Goal: Download file/media

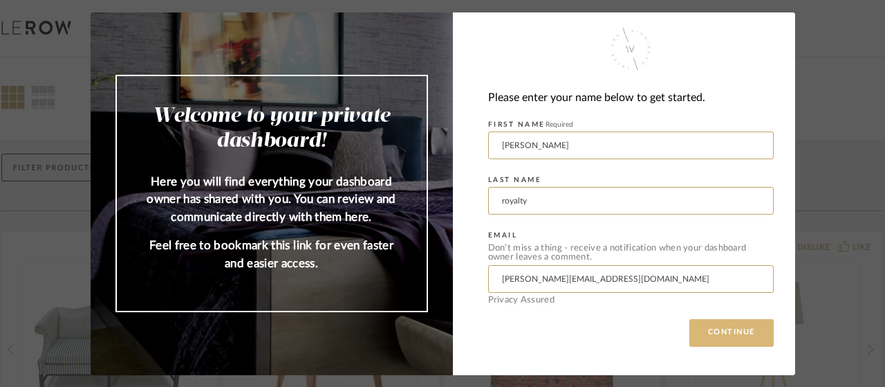
click at [737, 341] on button "CONTINUE" at bounding box center [732, 333] width 84 height 28
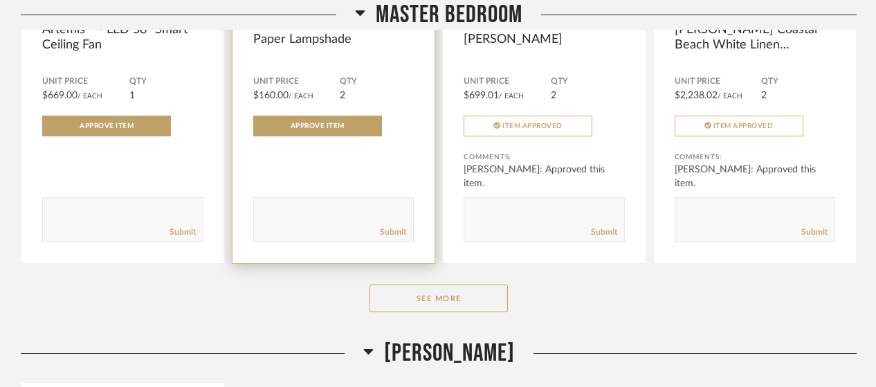
scroll to position [2767, 0]
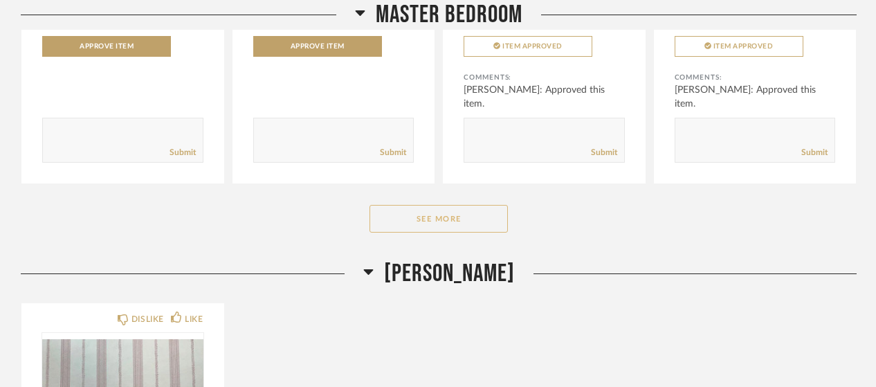
click at [427, 205] on button "See More" at bounding box center [438, 219] width 138 height 28
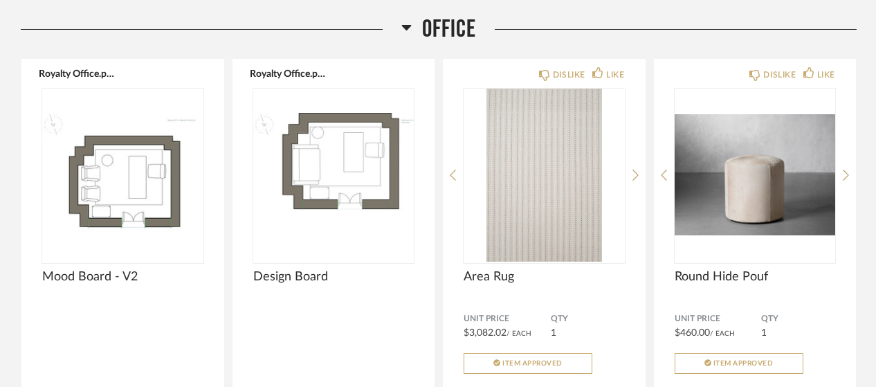
scroll to position [5396, 0]
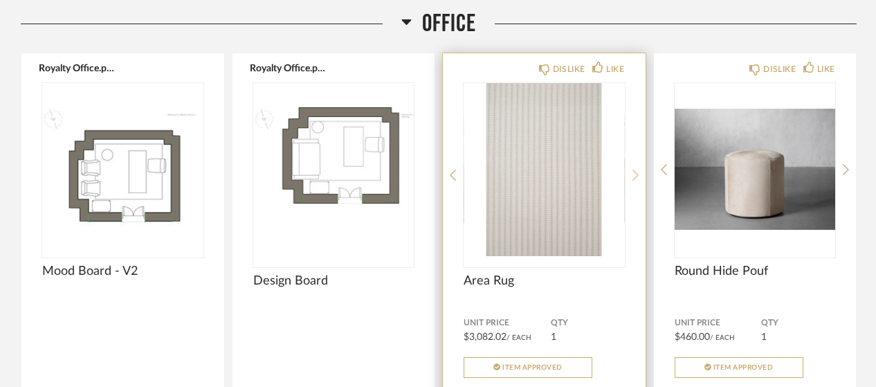
click at [638, 134] on div at bounding box center [635, 175] width 6 height 184
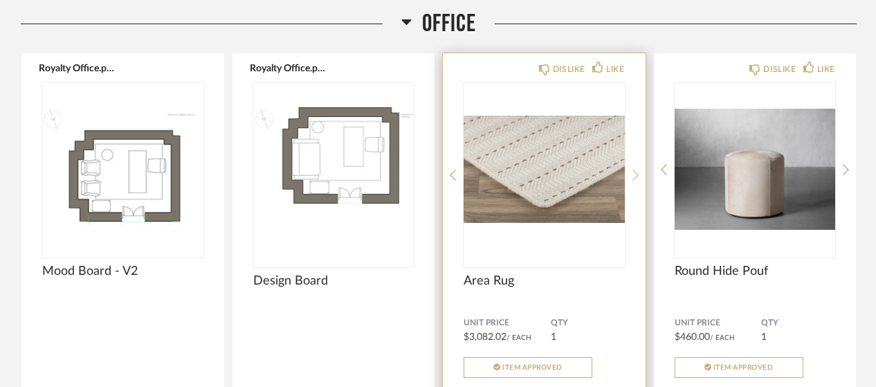
click at [636, 169] on icon at bounding box center [635, 175] width 6 height 12
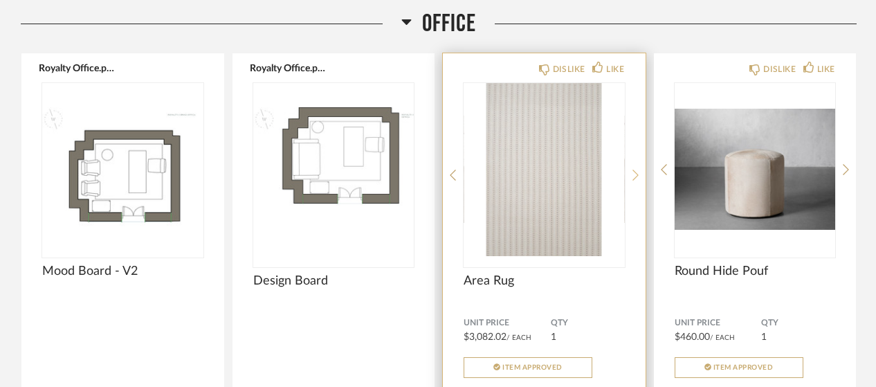
click at [636, 169] on icon at bounding box center [635, 175] width 6 height 12
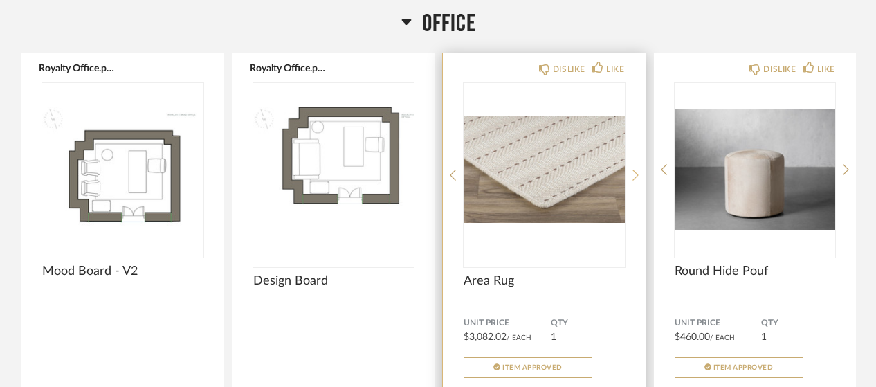
scroll to position [5465, 0]
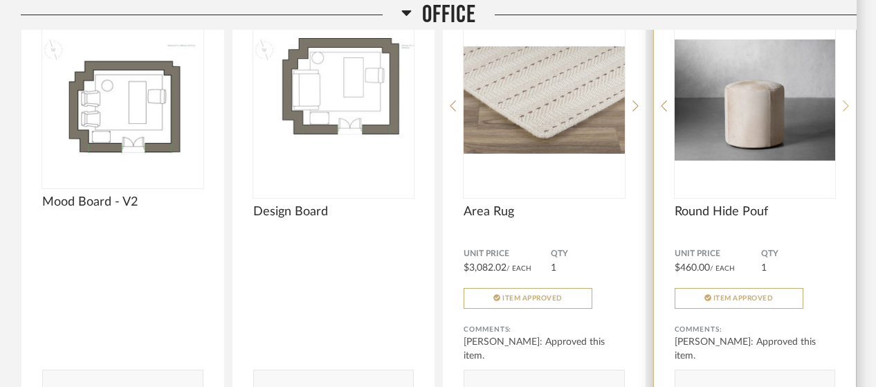
click at [846, 100] on icon at bounding box center [846, 105] width 6 height 11
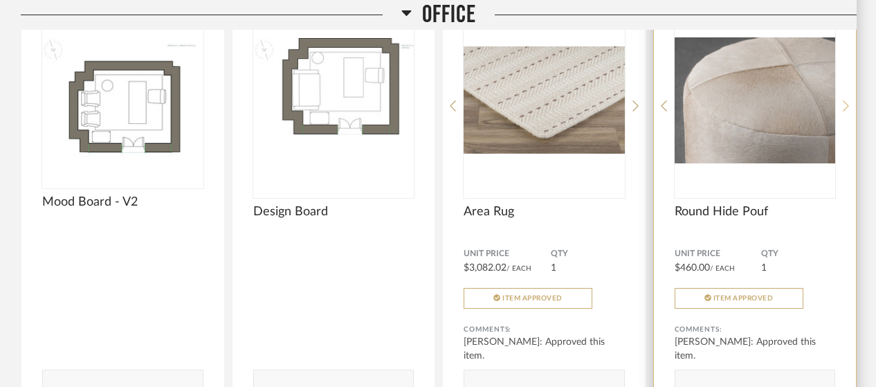
click at [846, 100] on icon at bounding box center [846, 105] width 6 height 11
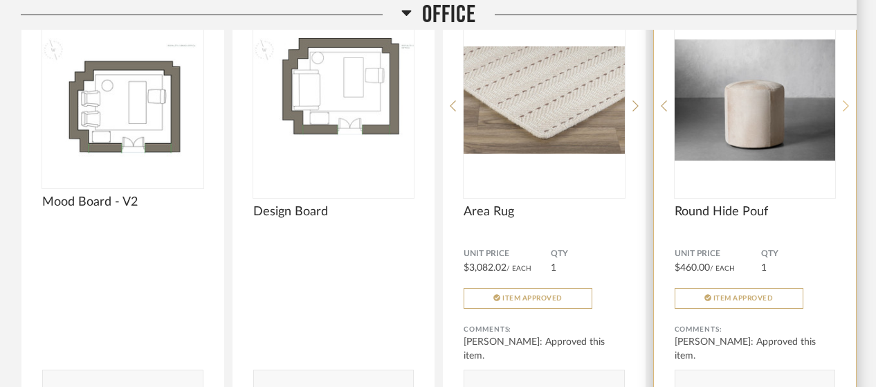
click at [846, 100] on icon at bounding box center [846, 105] width 6 height 11
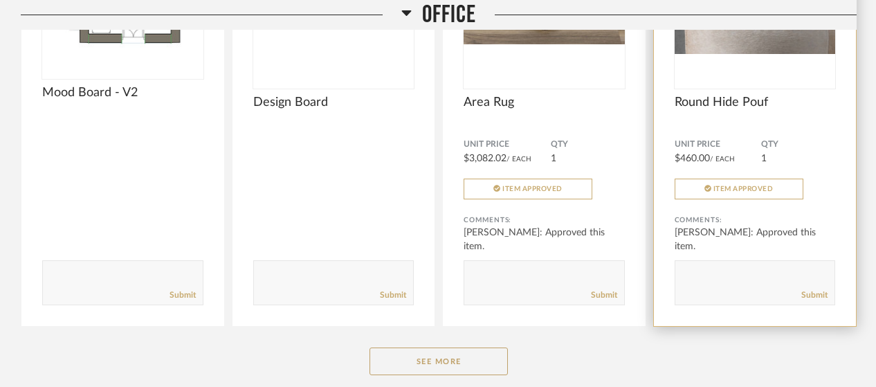
scroll to position [5646, 0]
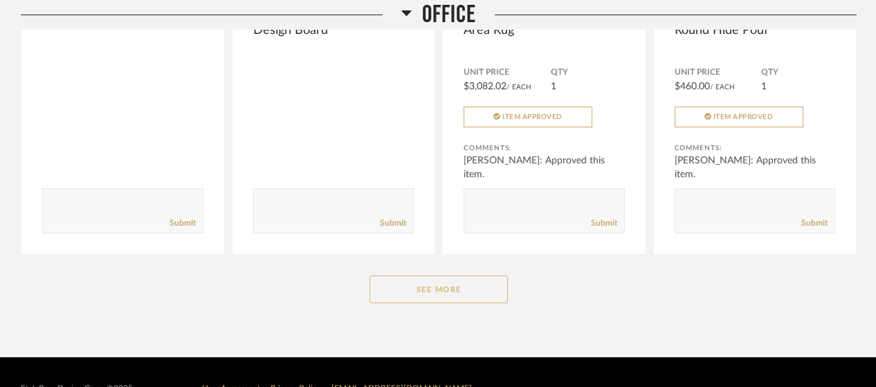
click at [403, 275] on button "See More" at bounding box center [438, 289] width 138 height 28
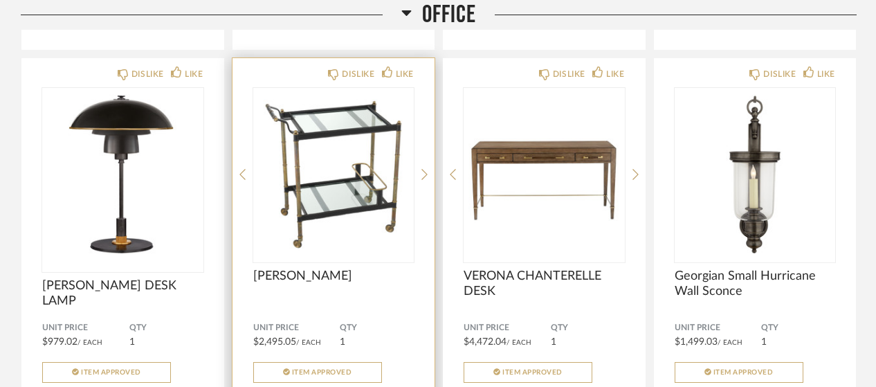
scroll to position [6288, 0]
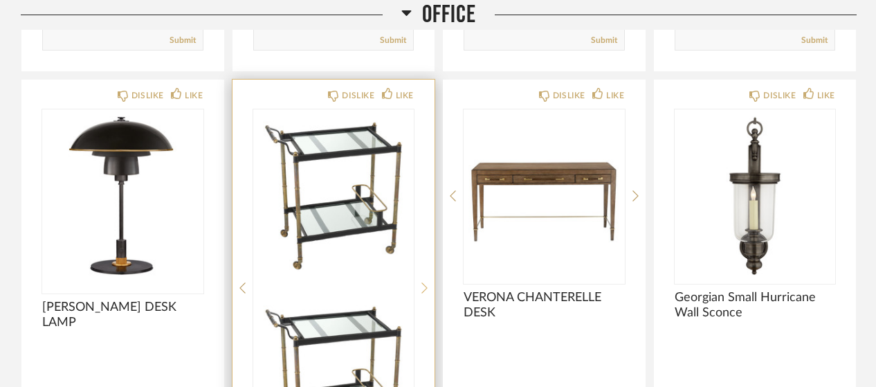
click at [423, 163] on div at bounding box center [424, 287] width 6 height 357
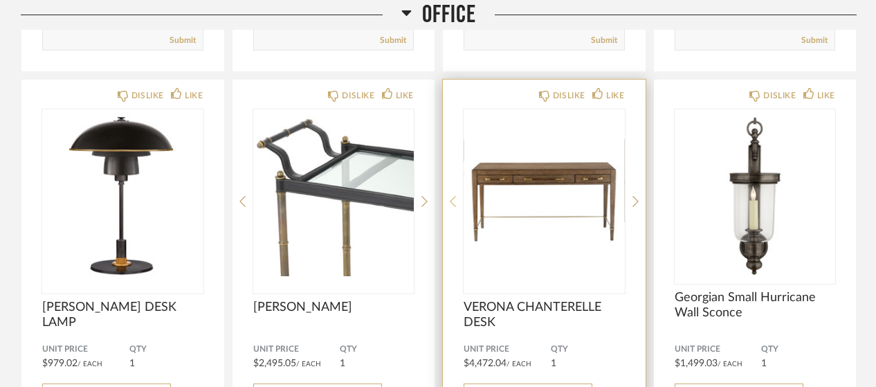
click at [453, 195] on icon at bounding box center [453, 201] width 6 height 12
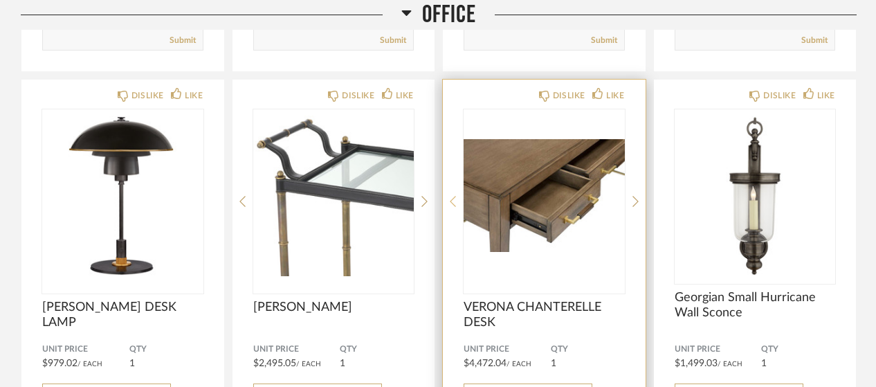
click at [453, 157] on div at bounding box center [453, 201] width 6 height 184
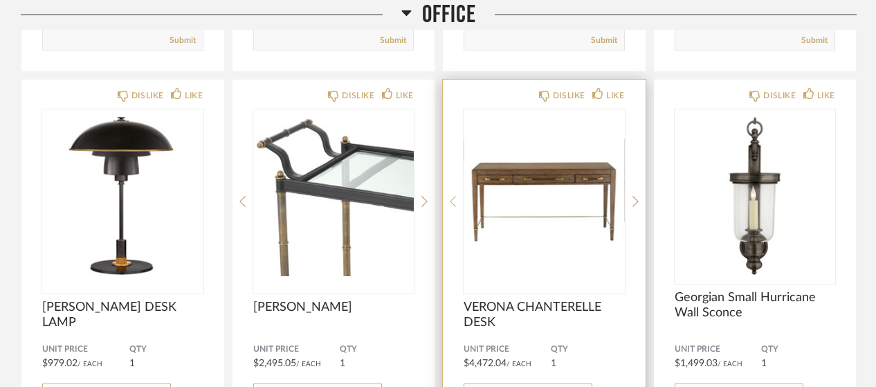
click at [453, 157] on div at bounding box center [453, 201] width 6 height 184
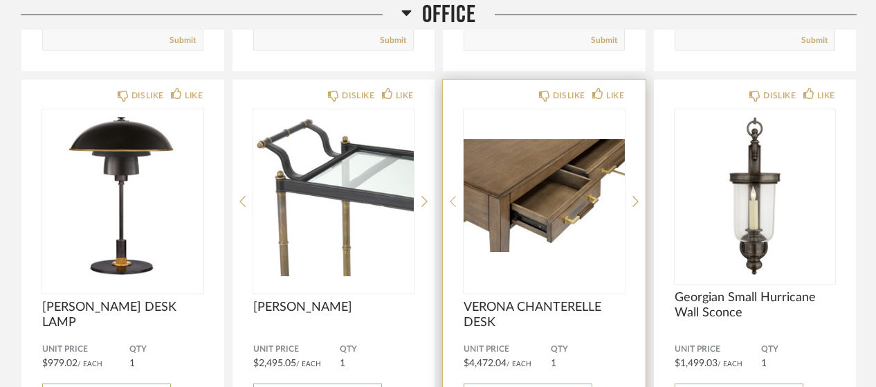
click at [453, 157] on div at bounding box center [453, 201] width 6 height 184
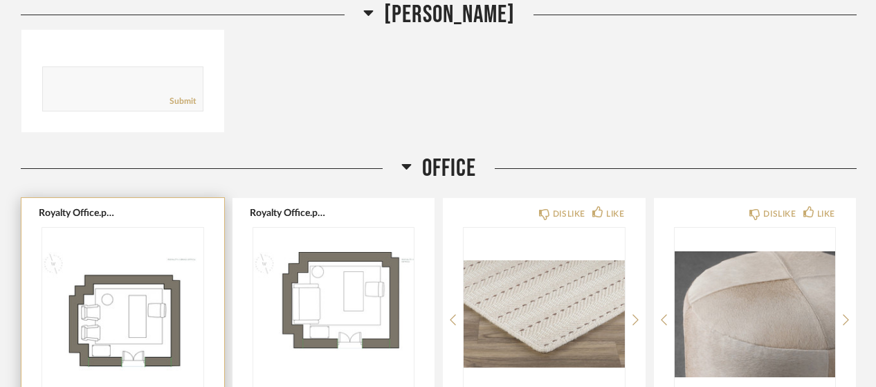
scroll to position [5251, 0]
click at [0, 0] on img at bounding box center [0, 0] width 0 height 0
click at [142, 254] on img "0" at bounding box center [122, 314] width 161 height 173
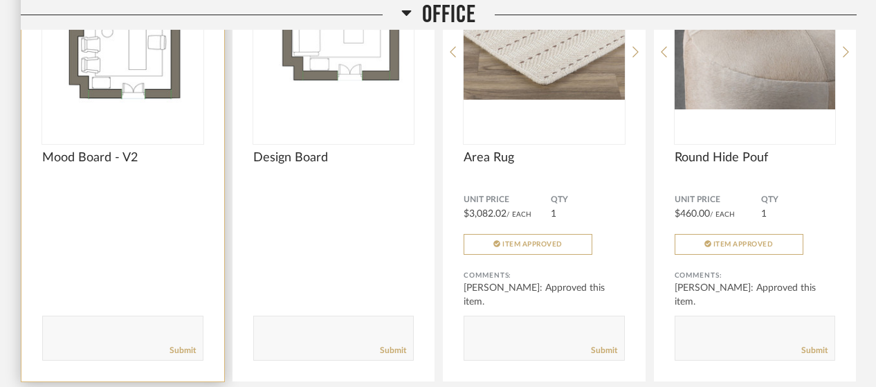
scroll to position [5389, 0]
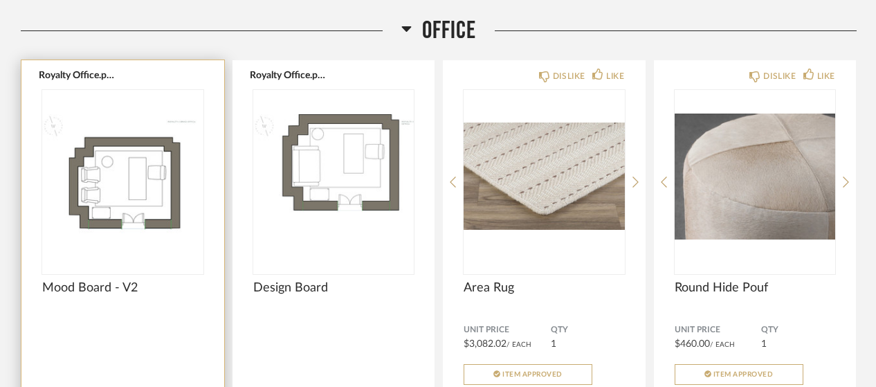
click at [98, 185] on img "0" at bounding box center [122, 176] width 161 height 173
click at [111, 165] on img "0" at bounding box center [122, 176] width 161 height 173
click at [142, 124] on img "0" at bounding box center [122, 176] width 161 height 173
click at [146, 90] on img "0" at bounding box center [122, 176] width 161 height 173
click at [183, 127] on img "0" at bounding box center [122, 176] width 161 height 173
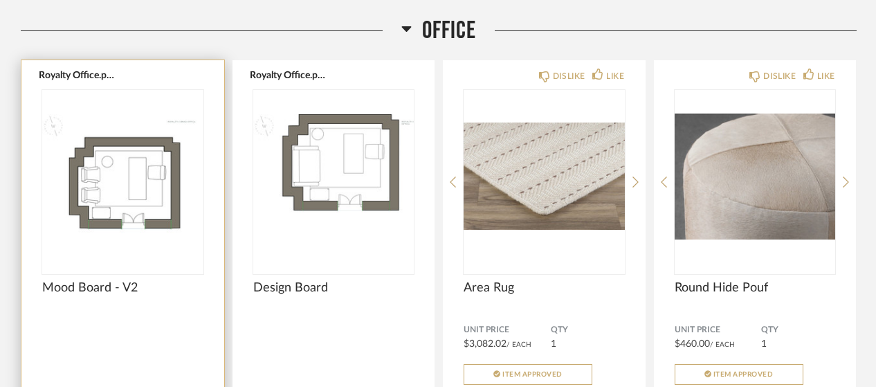
click at [183, 127] on img "0" at bounding box center [122, 176] width 161 height 173
click at [136, 280] on span "Mood Board - V2" at bounding box center [122, 287] width 161 height 15
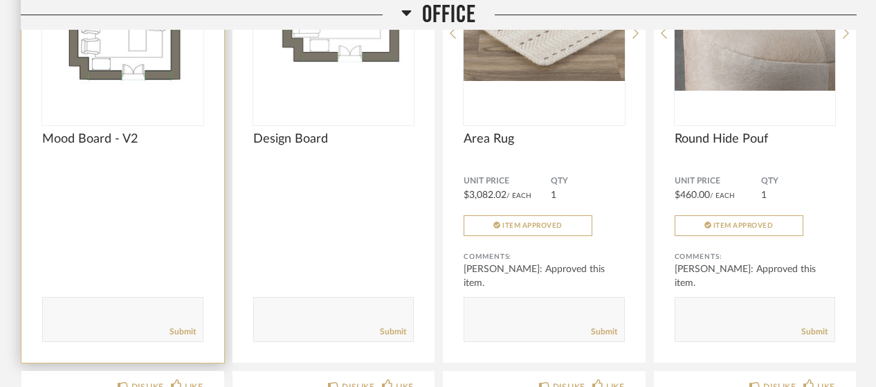
scroll to position [5596, 0]
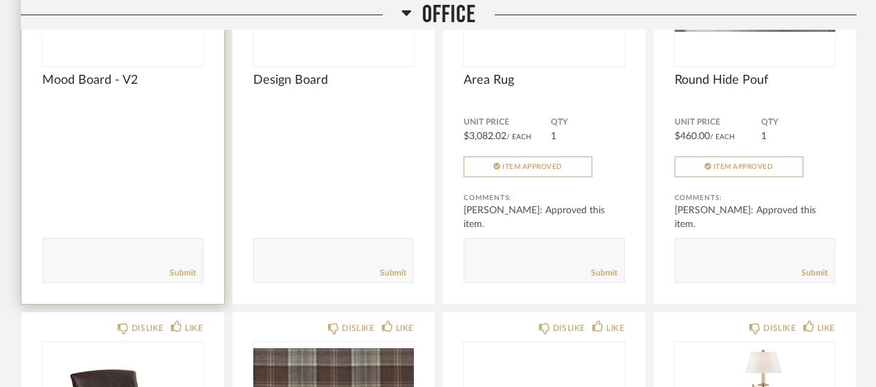
click at [126, 264] on div "Submit" at bounding box center [123, 273] width 160 height 19
click at [91, 89] on div "Mood Board - V2" at bounding box center [122, 100] width 161 height 54
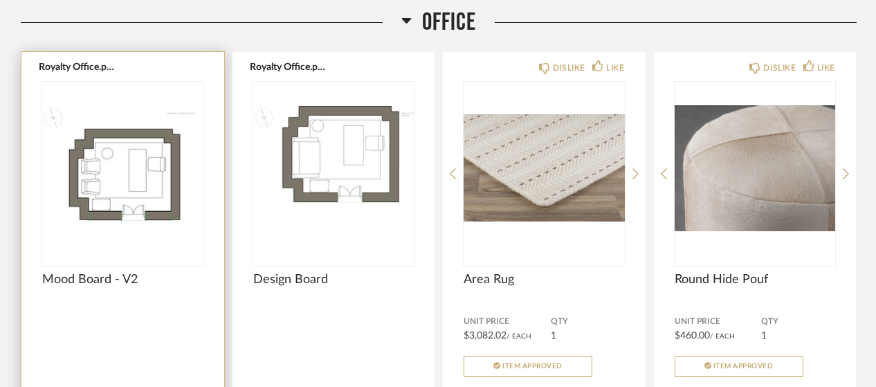
scroll to position [5389, 0]
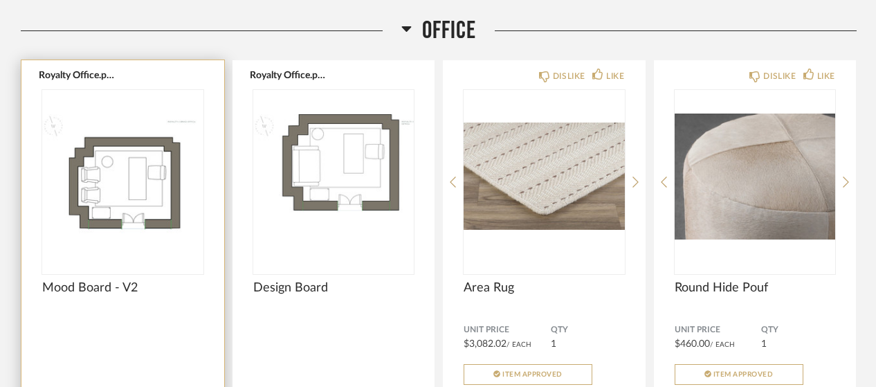
click at [208, 127] on div "Royalty Office.pdf Mood Board - V2 Comments: Submit" at bounding box center [122, 285] width 203 height 451
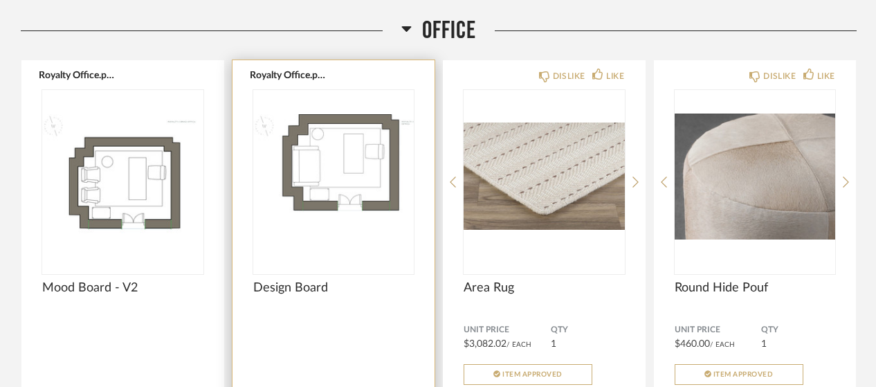
click at [389, 125] on img "0" at bounding box center [333, 176] width 161 height 173
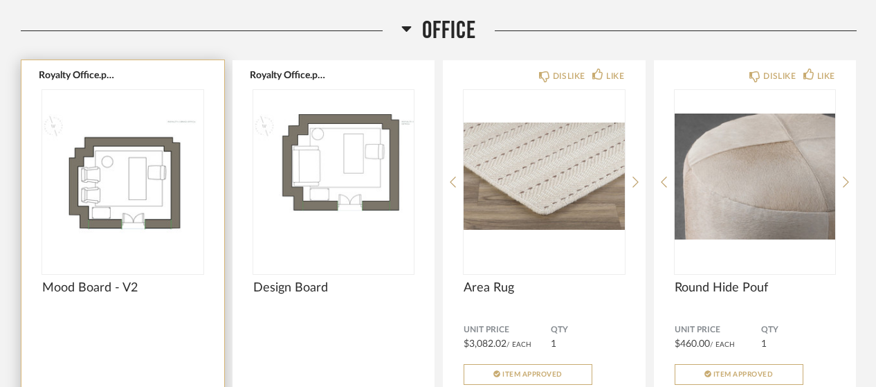
click at [154, 69] on div "Royalty Office.pdf" at bounding box center [122, 74] width 161 height 11
click at [78, 69] on button "Royalty Office.pdf" at bounding box center [79, 74] width 80 height 11
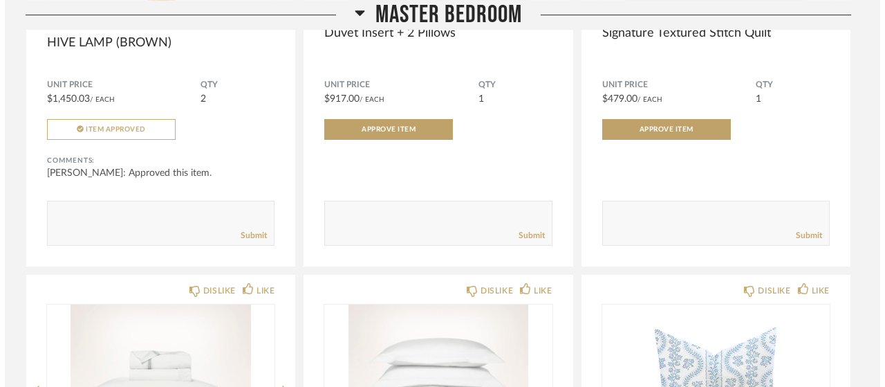
scroll to position [0, 0]
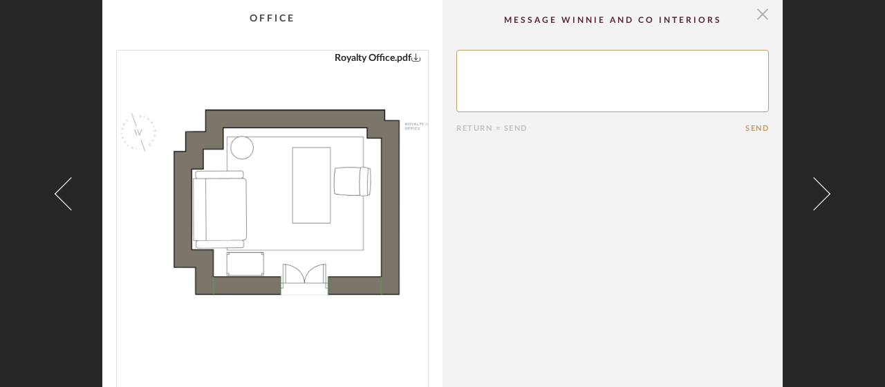
click at [755, 19] on span "button" at bounding box center [763, 14] width 28 height 28
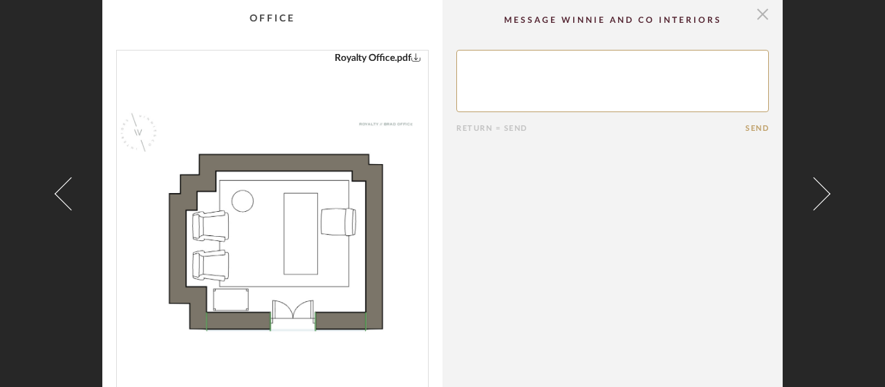
click at [760, 19] on span "button" at bounding box center [763, 14] width 28 height 28
click at [757, 17] on span "button" at bounding box center [763, 14] width 28 height 28
click at [754, 19] on span "button" at bounding box center [763, 14] width 28 height 28
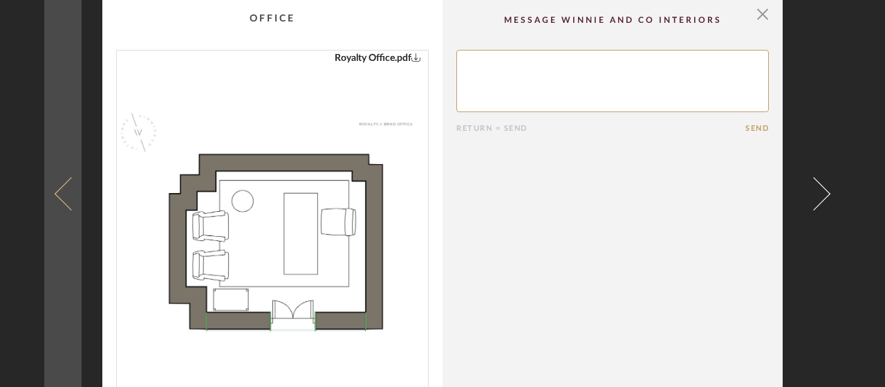
click at [68, 204] on span at bounding box center [71, 192] width 33 height 33
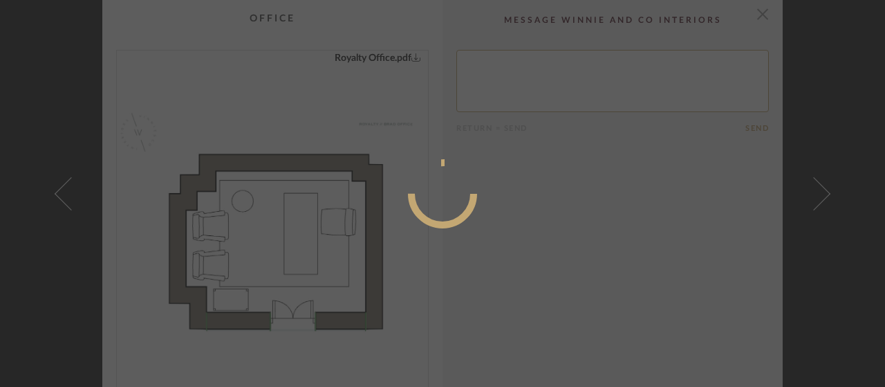
click at [68, 204] on div at bounding box center [442, 193] width 885 height 387
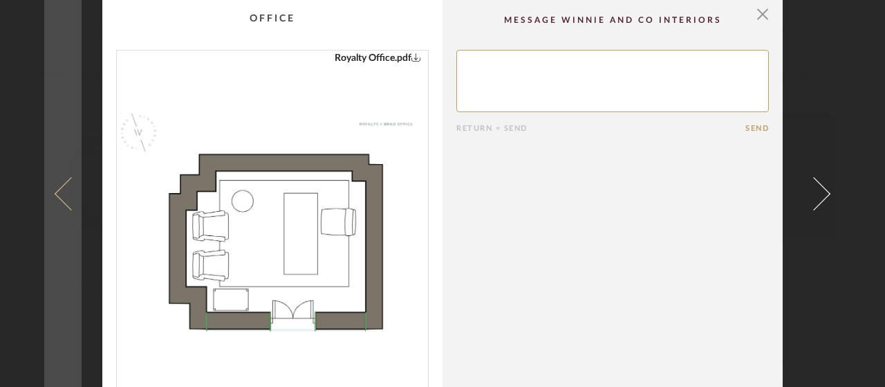
click at [57, 203] on link at bounding box center [62, 193] width 37 height 387
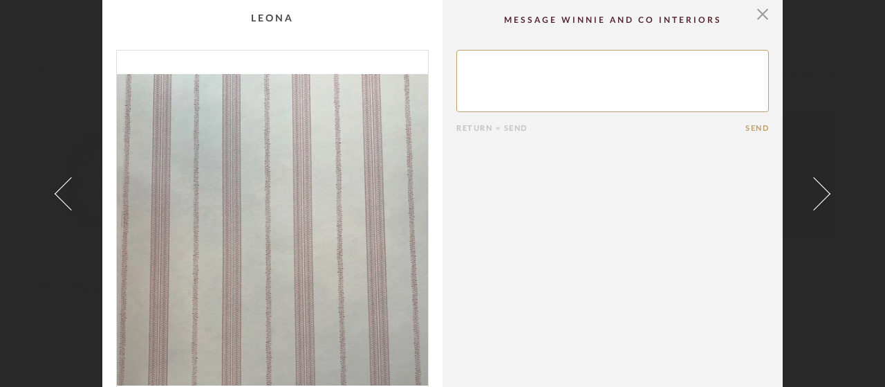
click at [57, 203] on link at bounding box center [62, 193] width 37 height 387
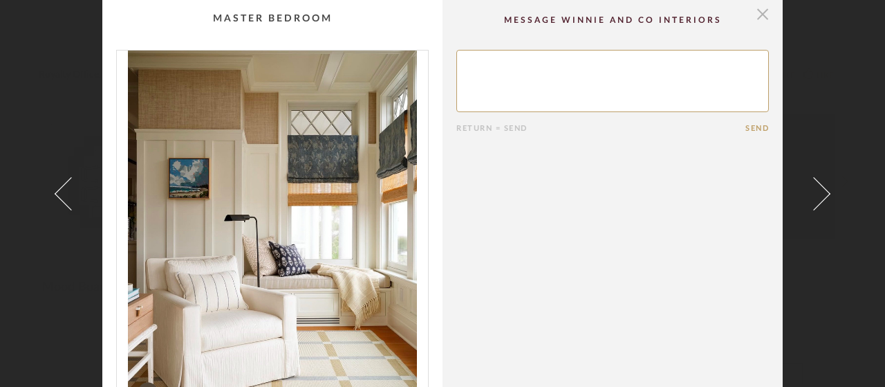
click at [762, 19] on span "button" at bounding box center [763, 14] width 28 height 28
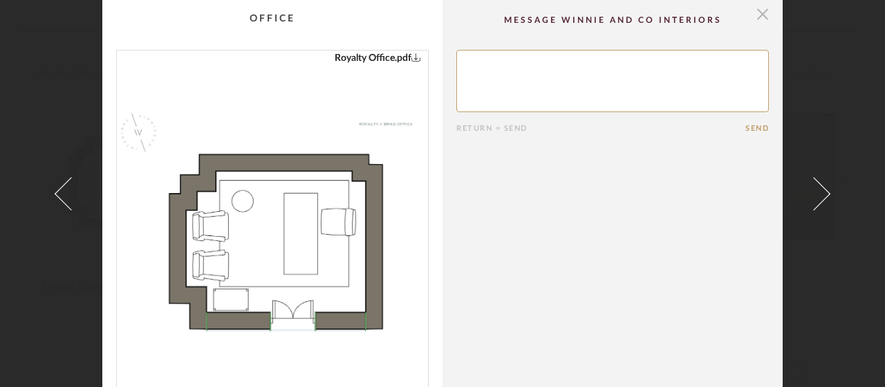
click at [761, 19] on span "button" at bounding box center [763, 14] width 28 height 28
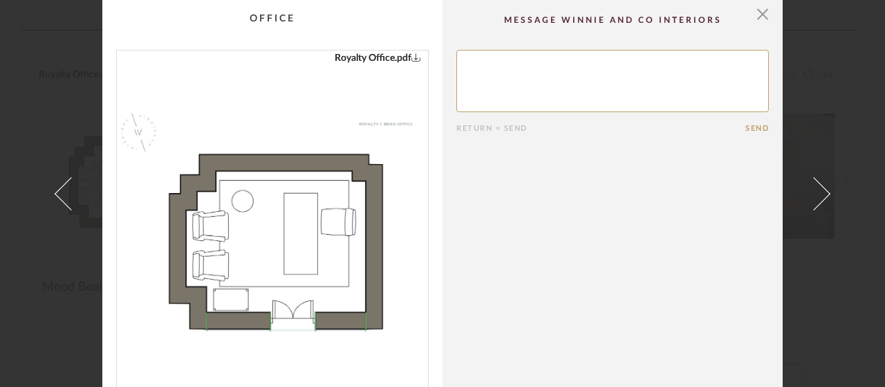
click at [761, 19] on span "button" at bounding box center [763, 14] width 28 height 28
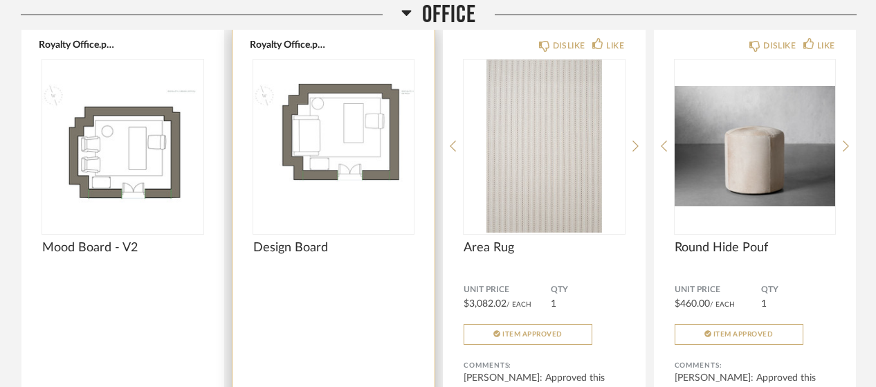
scroll to position [3390, 0]
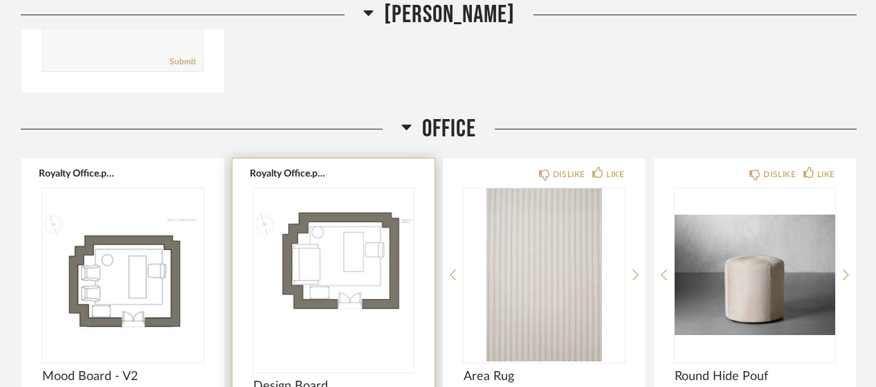
click at [300, 199] on div at bounding box center [333, 280] width 161 height 184
click at [300, 167] on button "Royalty Office.pdf" at bounding box center [290, 172] width 80 height 11
